Goal: Information Seeking & Learning: Learn about a topic

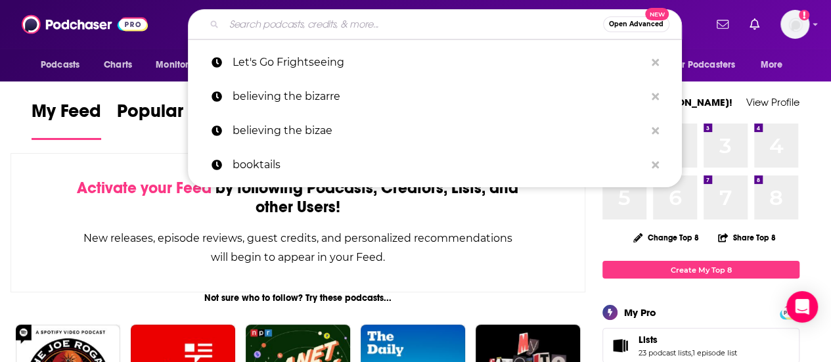
click at [396, 18] on input "Search podcasts, credits, & more..." at bounding box center [413, 24] width 379 height 21
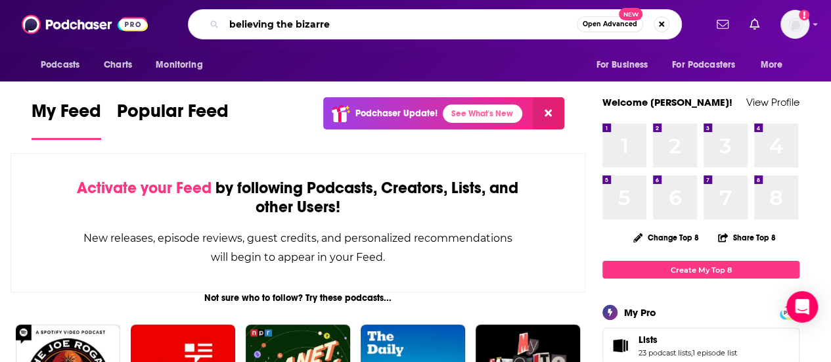
type input "believing the bizarre"
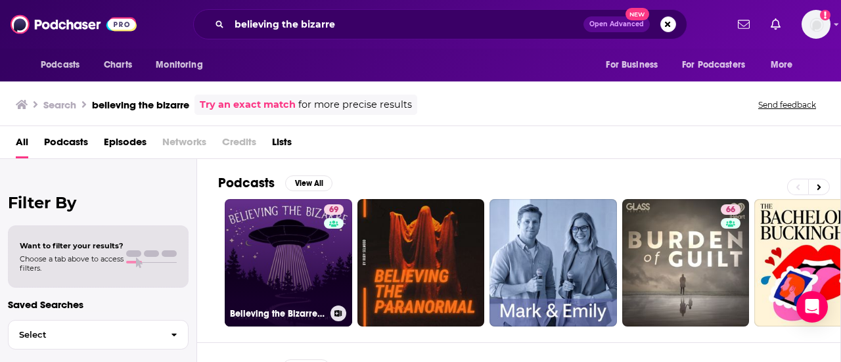
click at [292, 238] on link "69 Believing the Bizarre: Paranormal Conspiracies & Myths" at bounding box center [288, 262] width 127 height 127
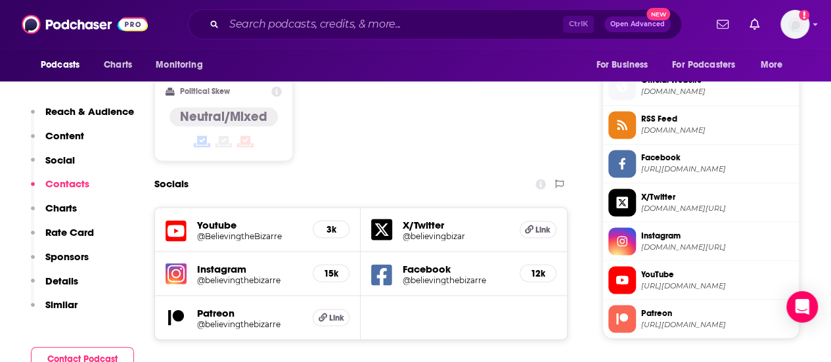
scroll to position [1048, 0]
click at [218, 263] on h5 "Instagram" at bounding box center [249, 269] width 105 height 12
click at [176, 263] on img at bounding box center [176, 273] width 21 height 21
